Goal: Information Seeking & Learning: Learn about a topic

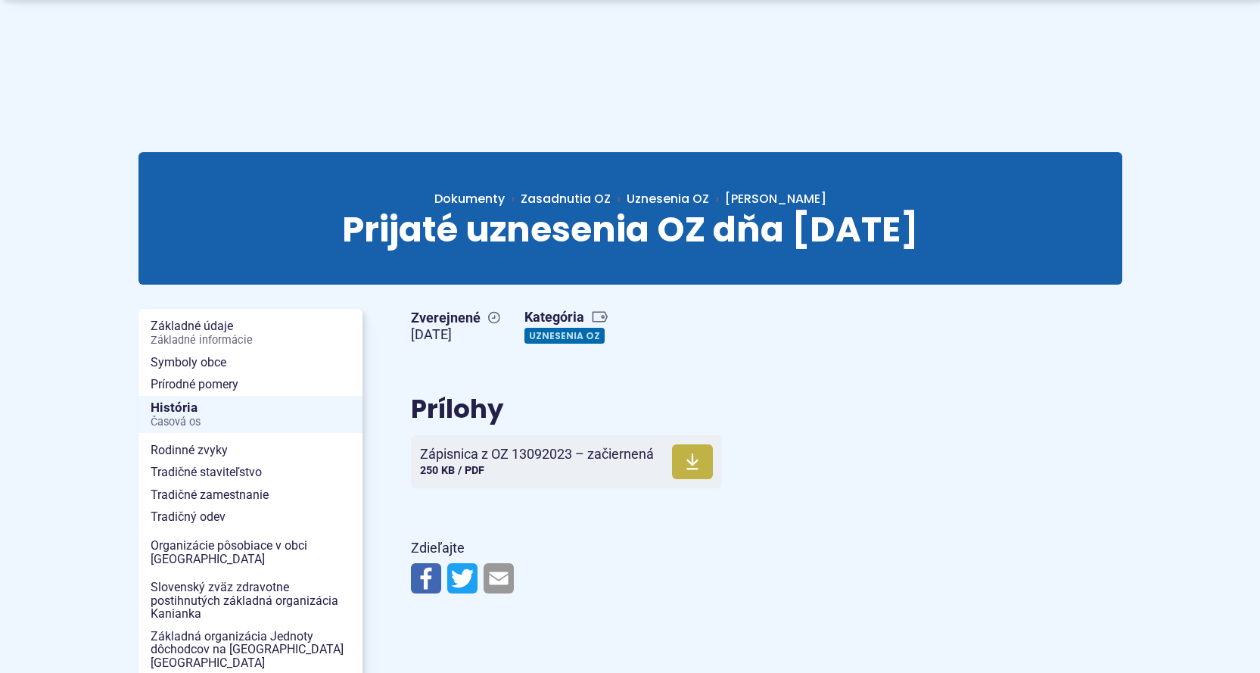
scroll to position [101, 0]
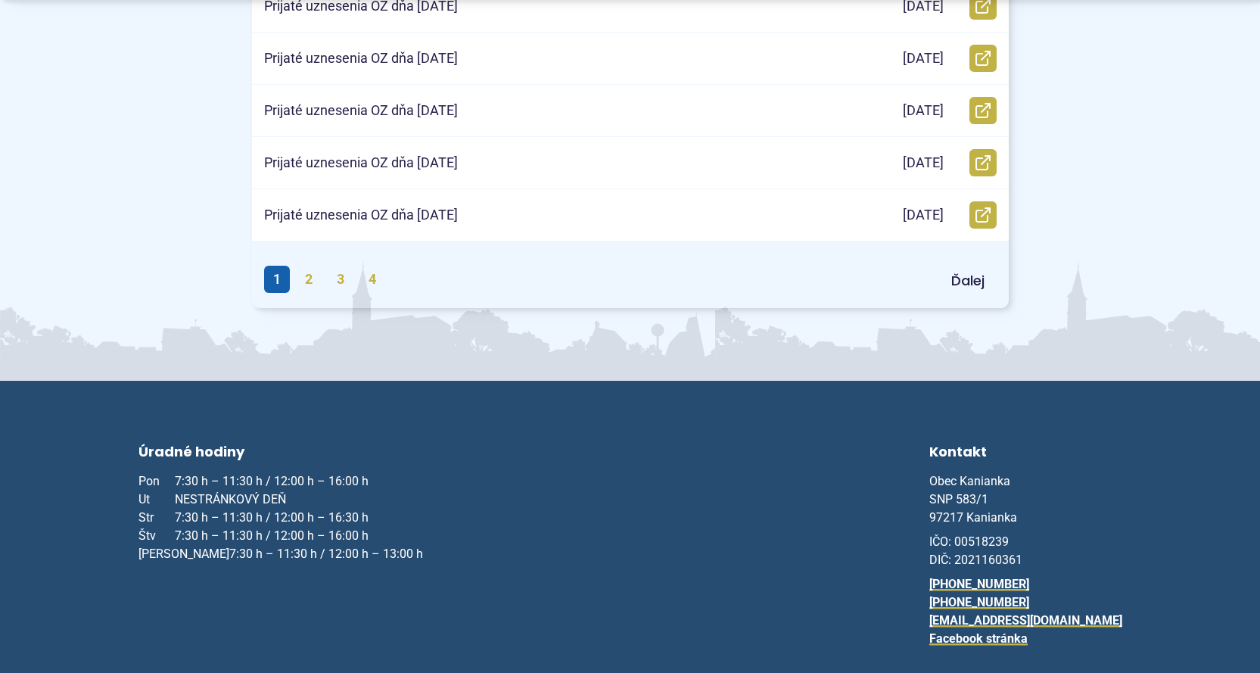
scroll to position [908, 0]
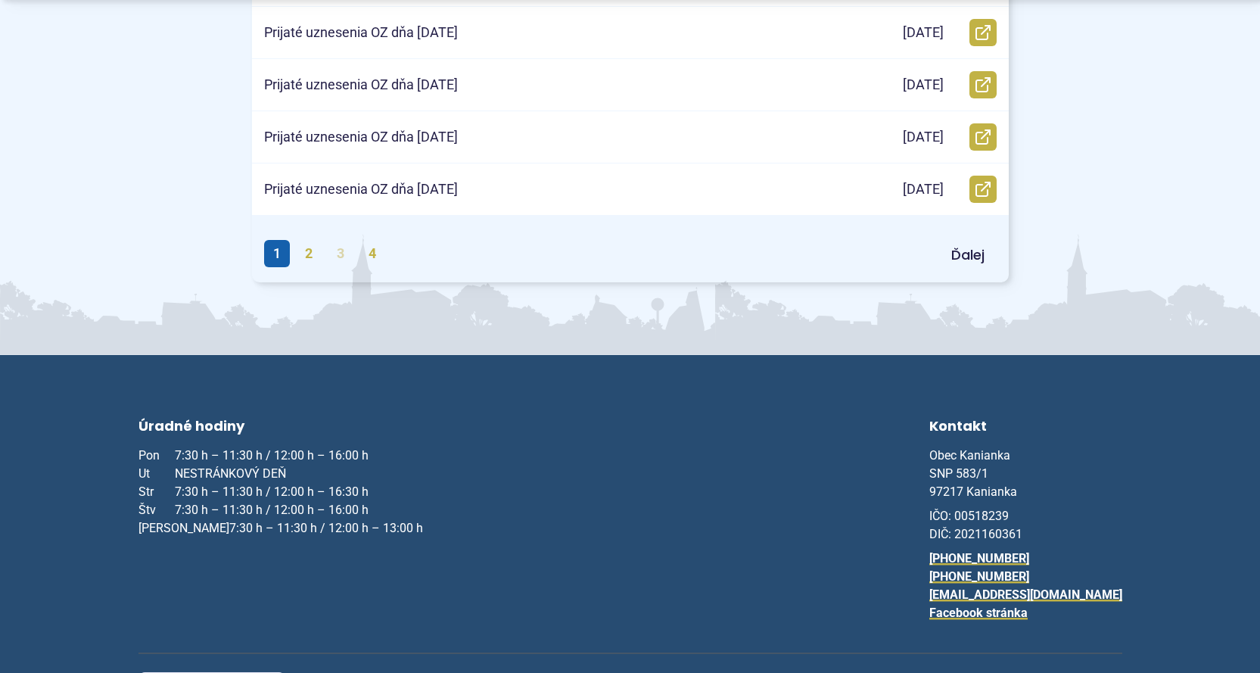
click at [378, 253] on link "4" at bounding box center [373, 253] width 26 height 27
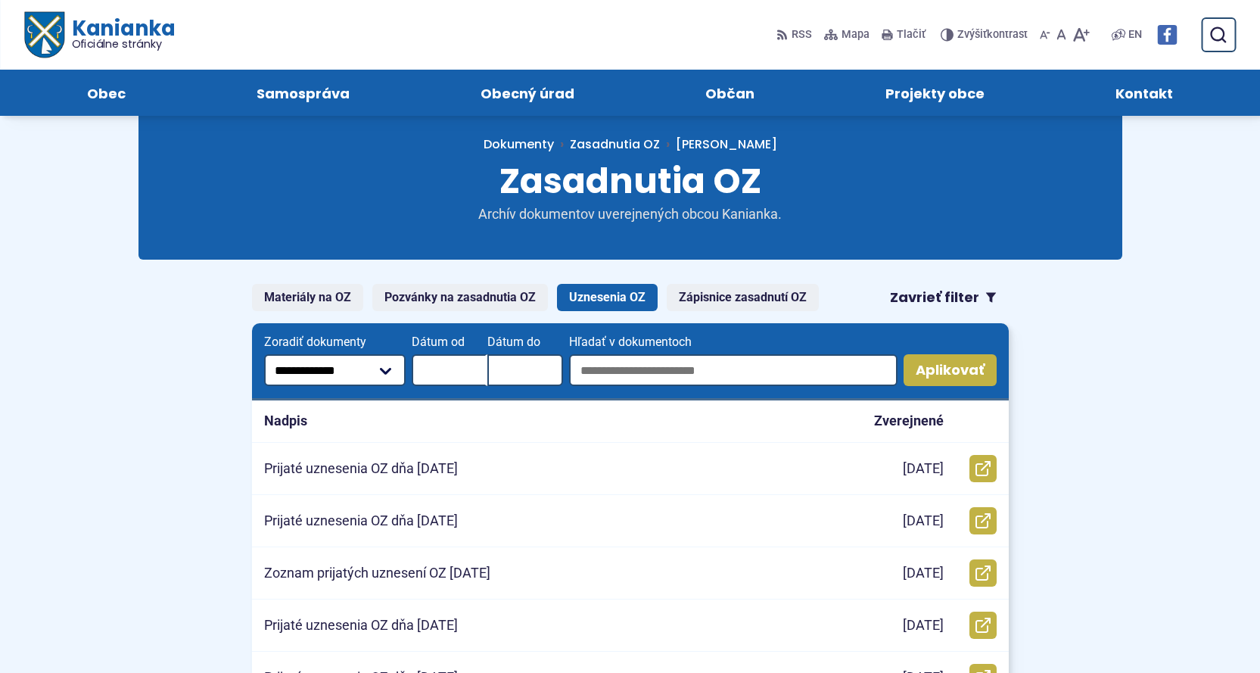
scroll to position [0, 0]
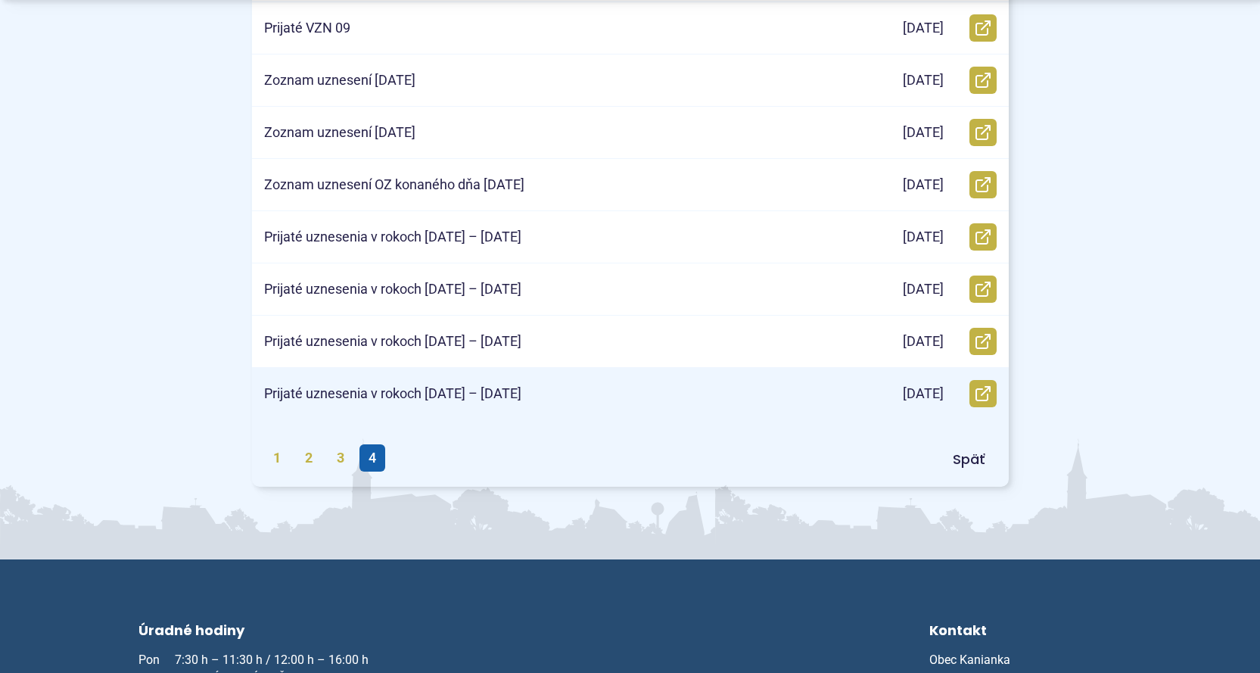
scroll to position [656, 0]
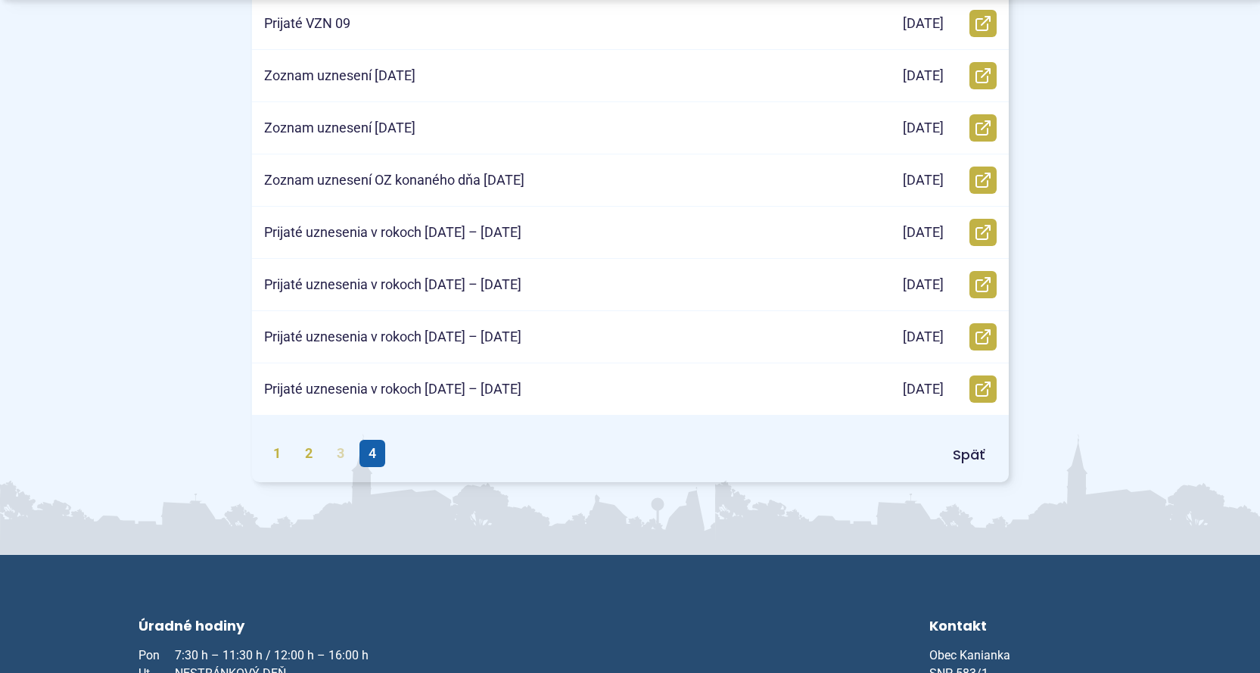
click at [344, 448] on link "3" at bounding box center [341, 453] width 26 height 27
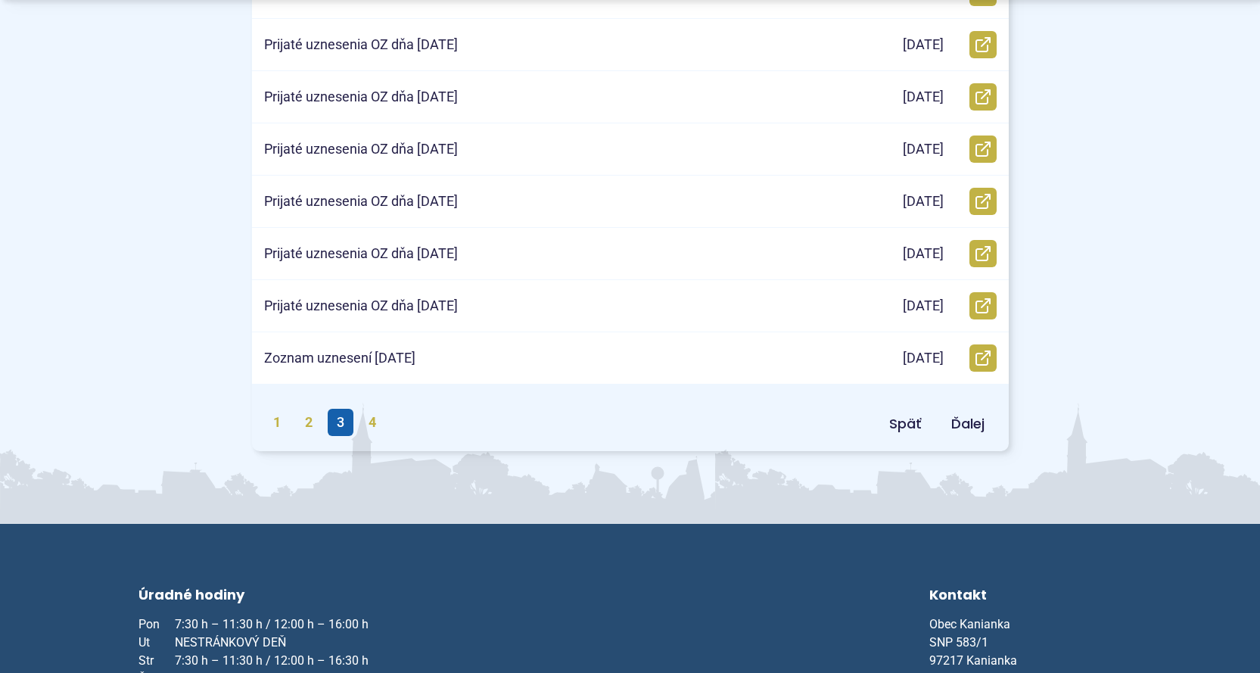
scroll to position [757, 0]
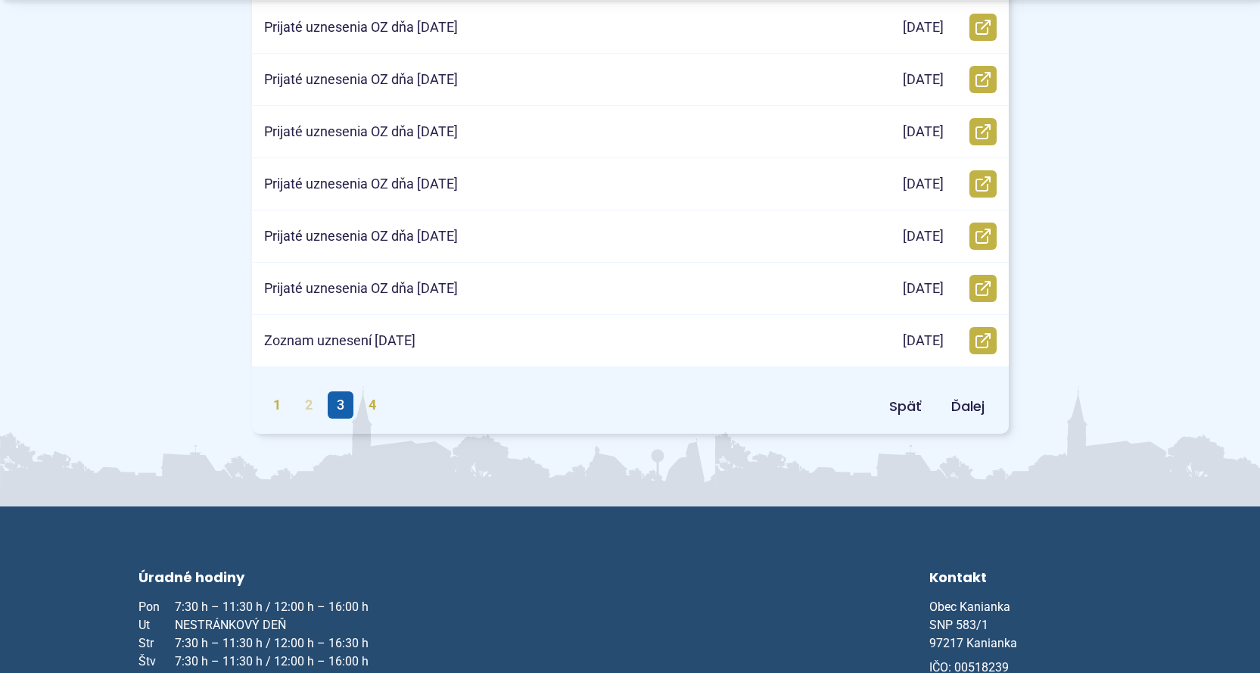
click at [315, 402] on link "2" at bounding box center [309, 404] width 26 height 27
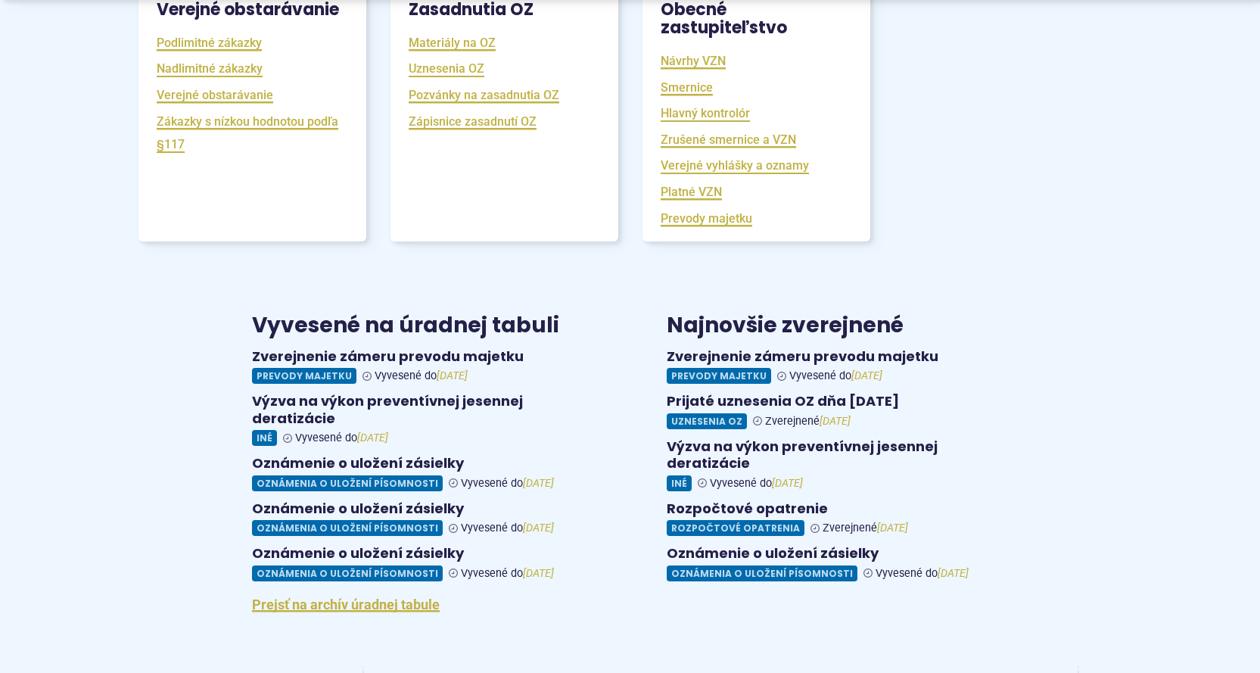
scroll to position [707, 0]
